Goal: Navigation & Orientation: Find specific page/section

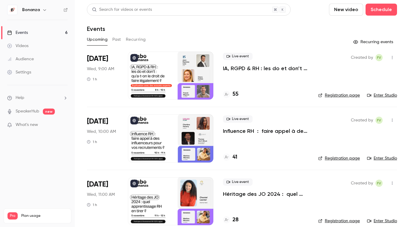
click at [29, 60] on div "Audience" at bounding box center [20, 59] width 27 height 6
click at [21, 52] on link "Videos" at bounding box center [37, 45] width 75 height 13
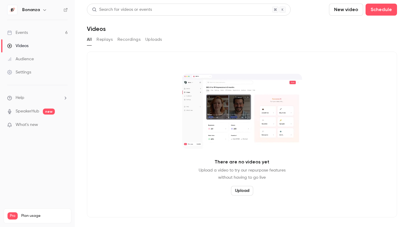
click at [23, 55] on link "Audience" at bounding box center [37, 58] width 75 height 13
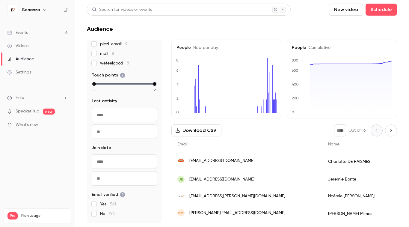
scroll to position [105, 0]
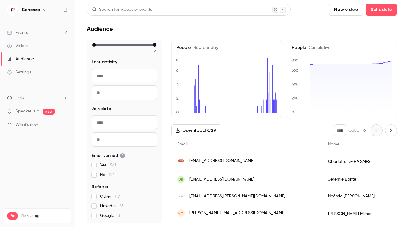
click at [39, 63] on link "Audience" at bounding box center [37, 58] width 75 height 13
click at [35, 30] on link "Events 6" at bounding box center [37, 32] width 75 height 13
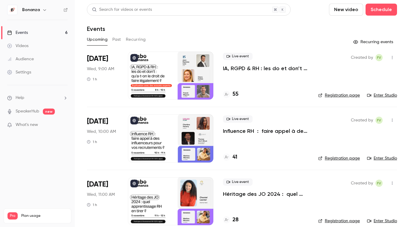
click at [182, 28] on div "Events" at bounding box center [242, 28] width 310 height 7
